Goal: Task Accomplishment & Management: Manage account settings

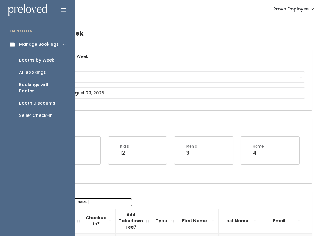
click at [48, 100] on div "Booth Discounts" at bounding box center [37, 103] width 36 height 6
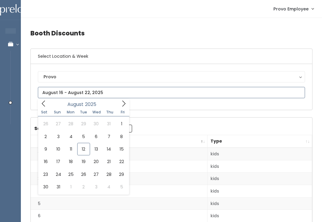
type input "[DATE] to [DATE]"
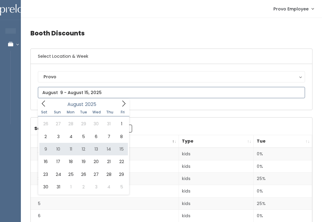
type input "August 9 to August 15"
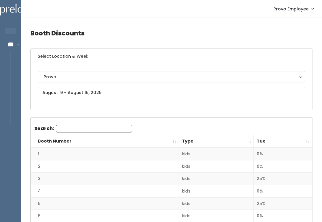
click at [309, 139] on th "Tue" at bounding box center [283, 141] width 58 height 13
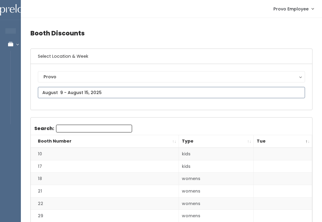
click at [110, 91] on input "text" at bounding box center [171, 92] width 267 height 11
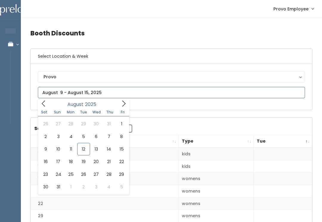
type input "August 9 to August 15"
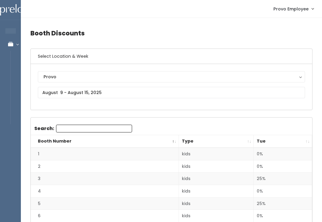
click at [309, 138] on th "Tue" at bounding box center [283, 141] width 58 height 13
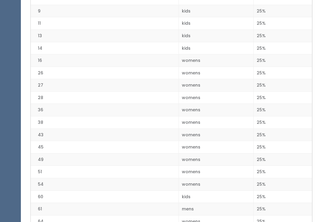
scroll to position [713, 0]
